Goal: Transaction & Acquisition: Purchase product/service

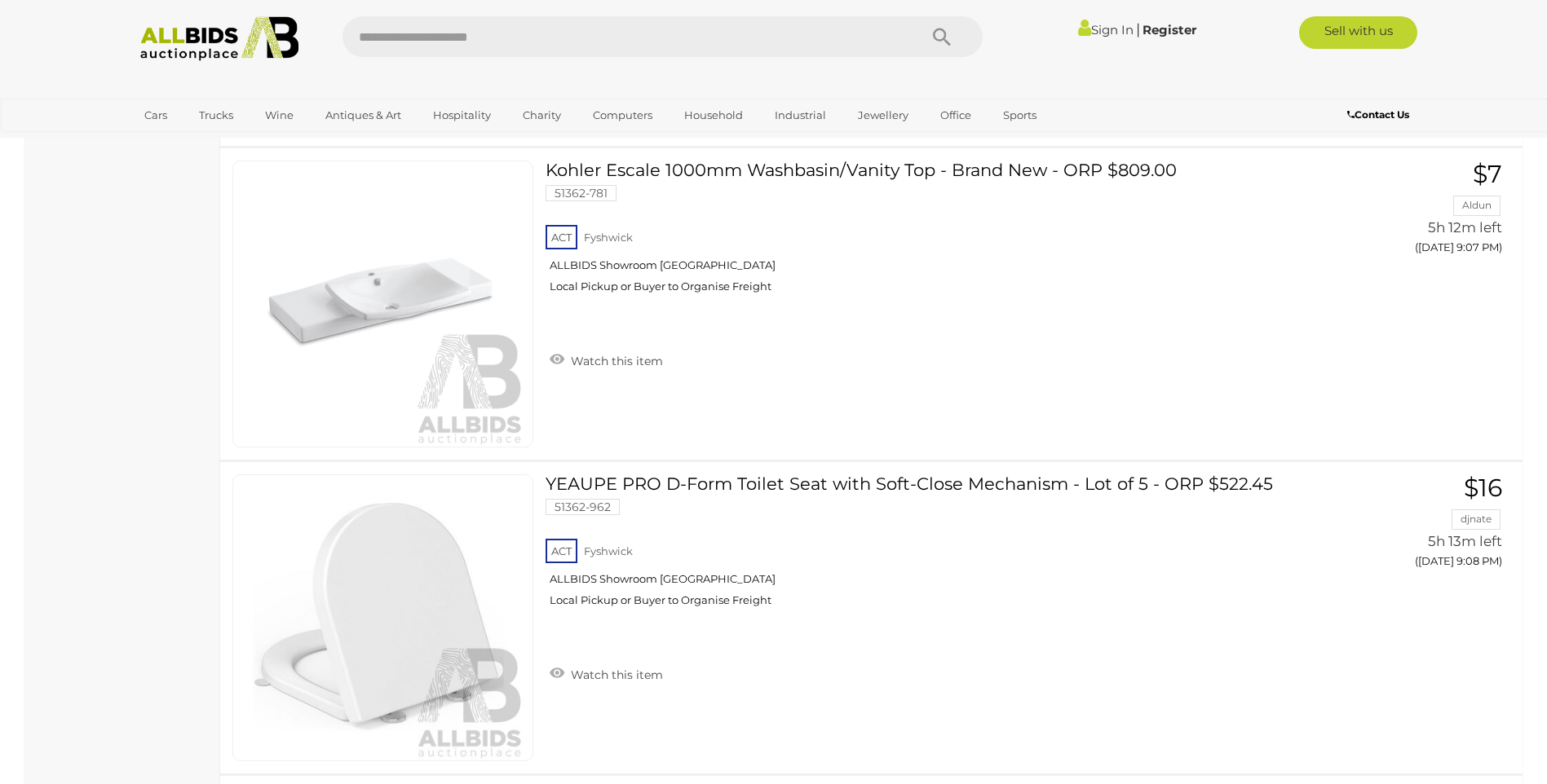
scroll to position [9735, 0]
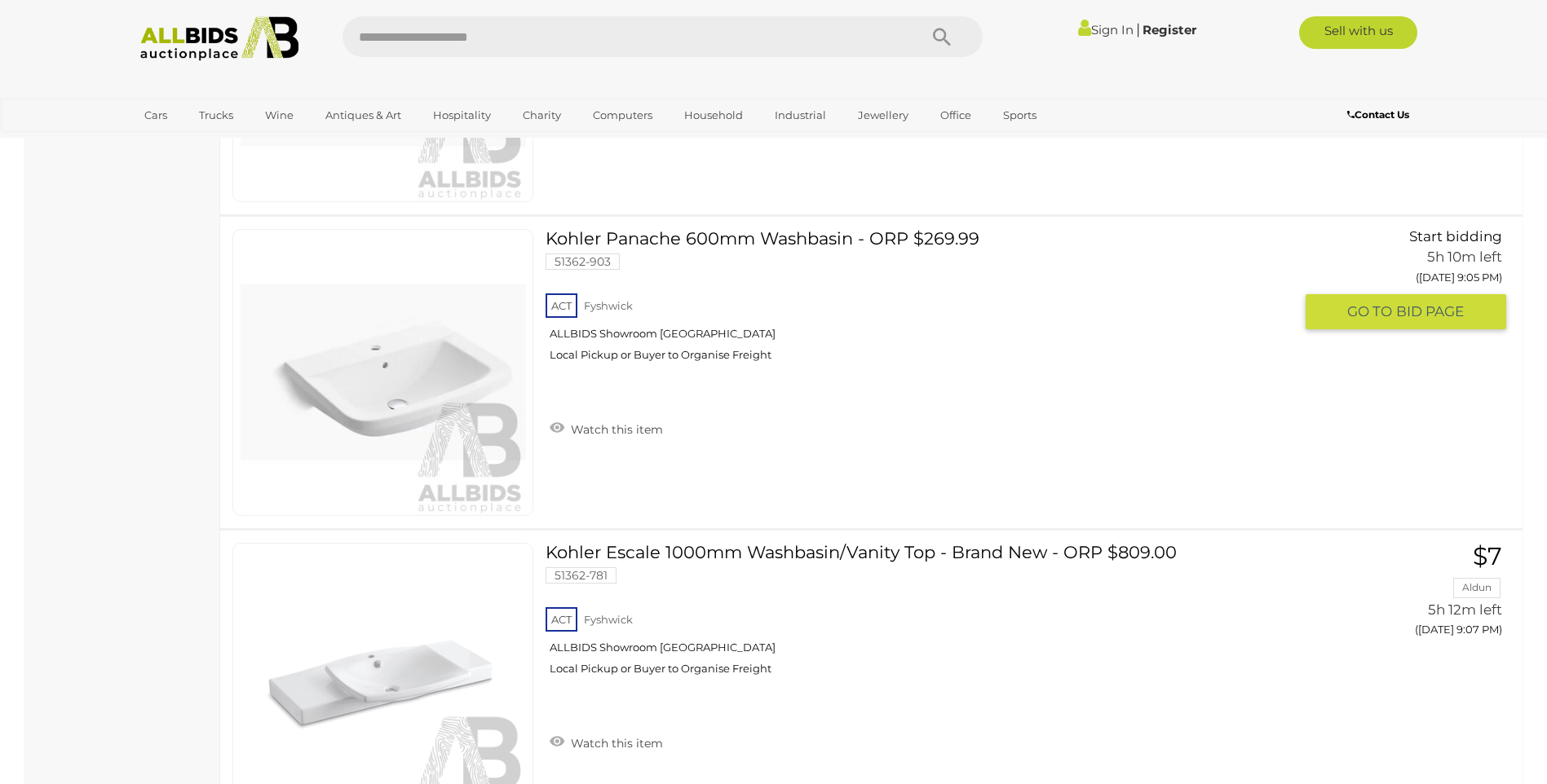
click at [408, 377] on img at bounding box center [384, 373] width 285 height 285
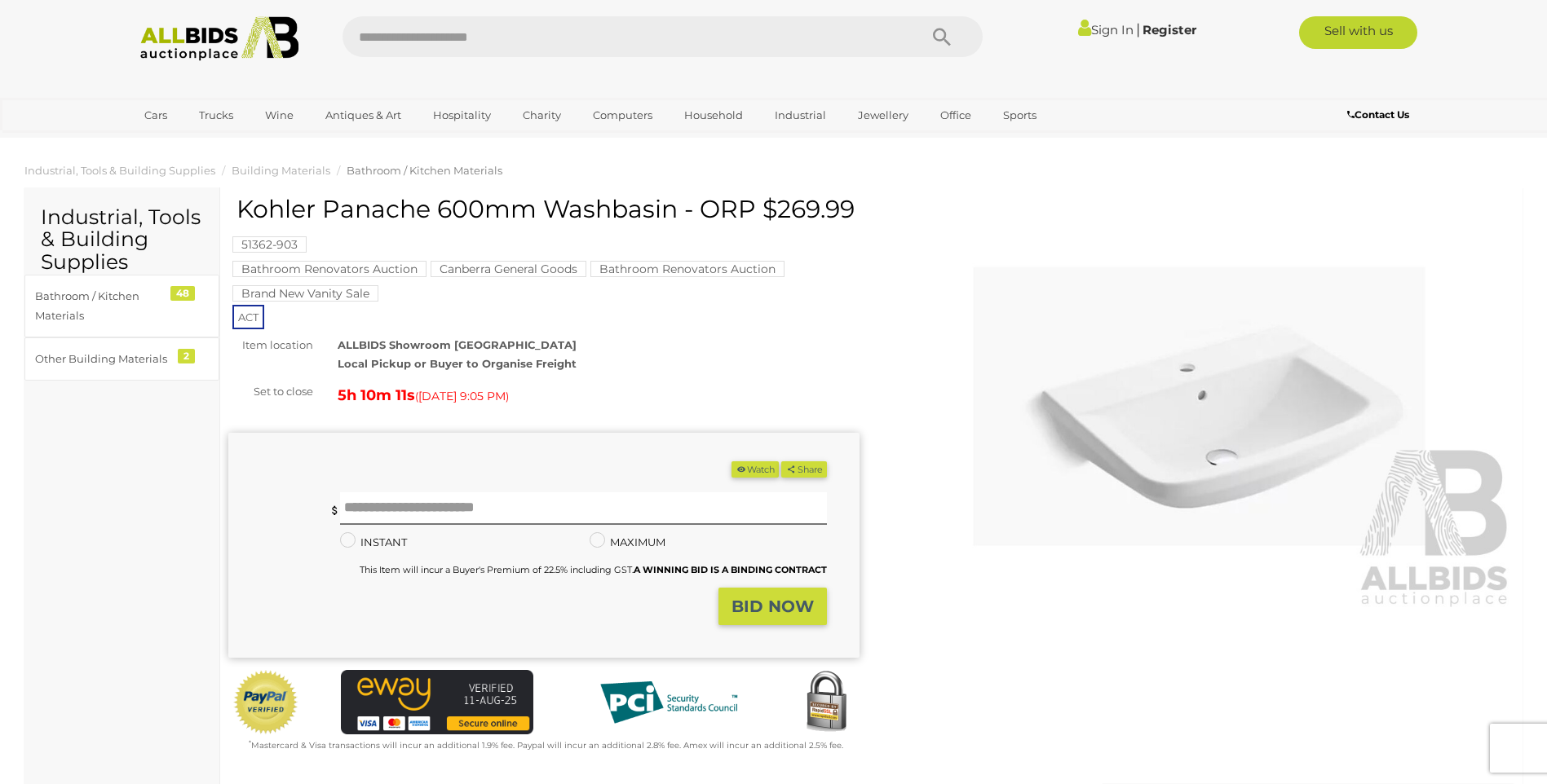
click at [1207, 417] on img at bounding box center [1200, 407] width 631 height 407
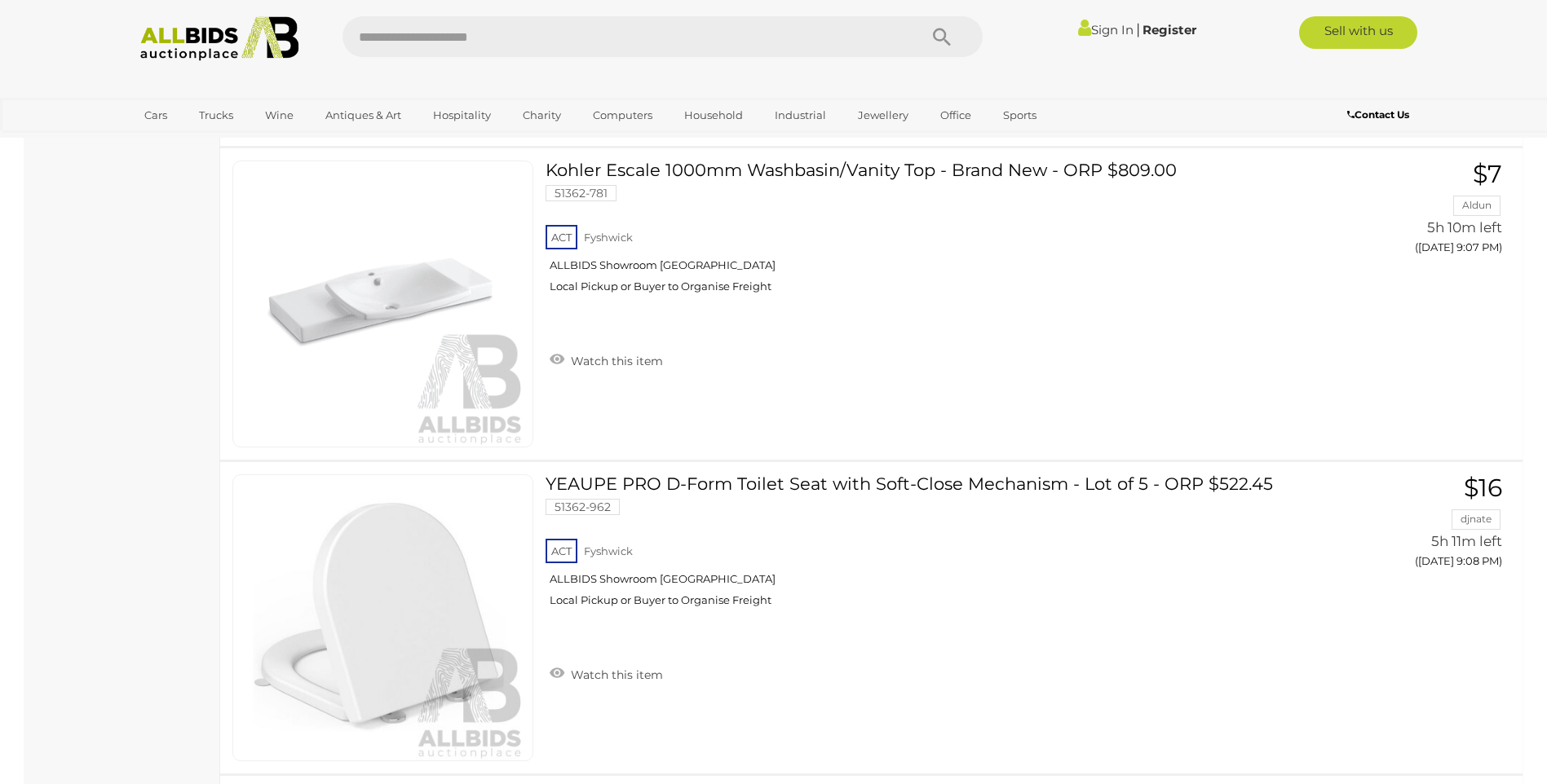
scroll to position [9893, 0]
